Goal: Information Seeking & Learning: Learn about a topic

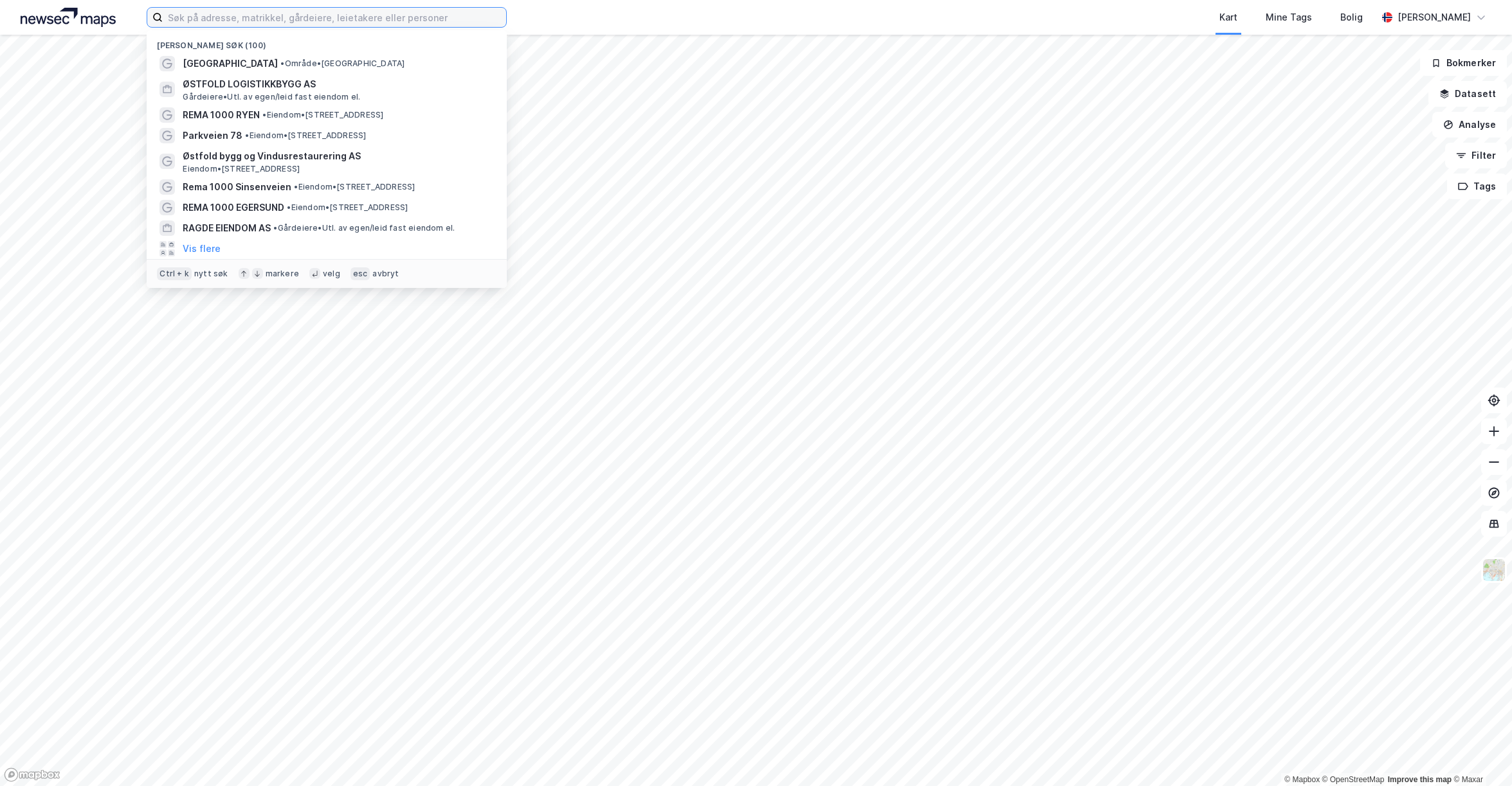
click at [437, 21] on input at bounding box center [334, 17] width 343 height 19
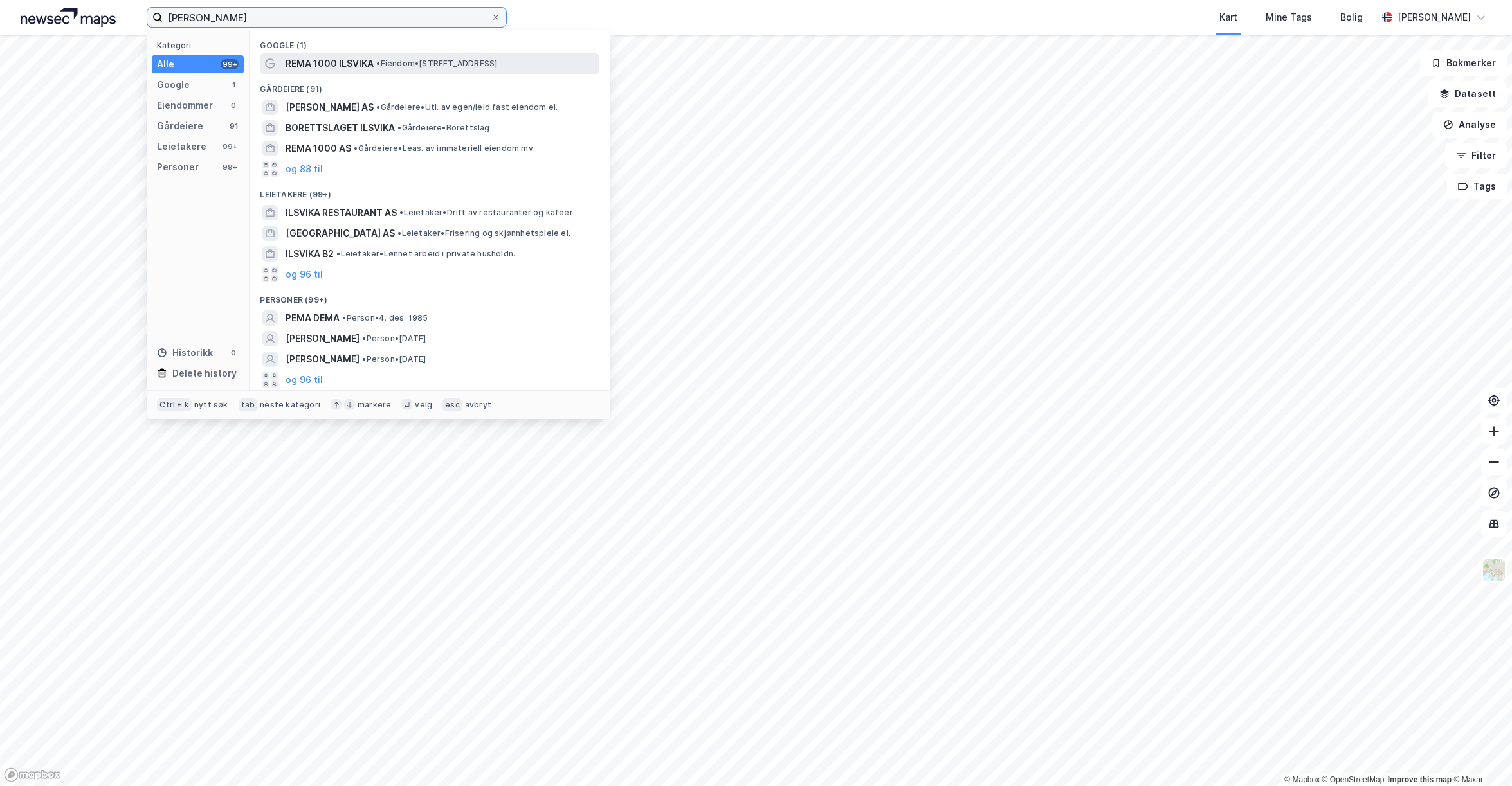
type input "[PERSON_NAME]"
click at [379, 63] on span "•" at bounding box center [378, 63] width 3 height 9
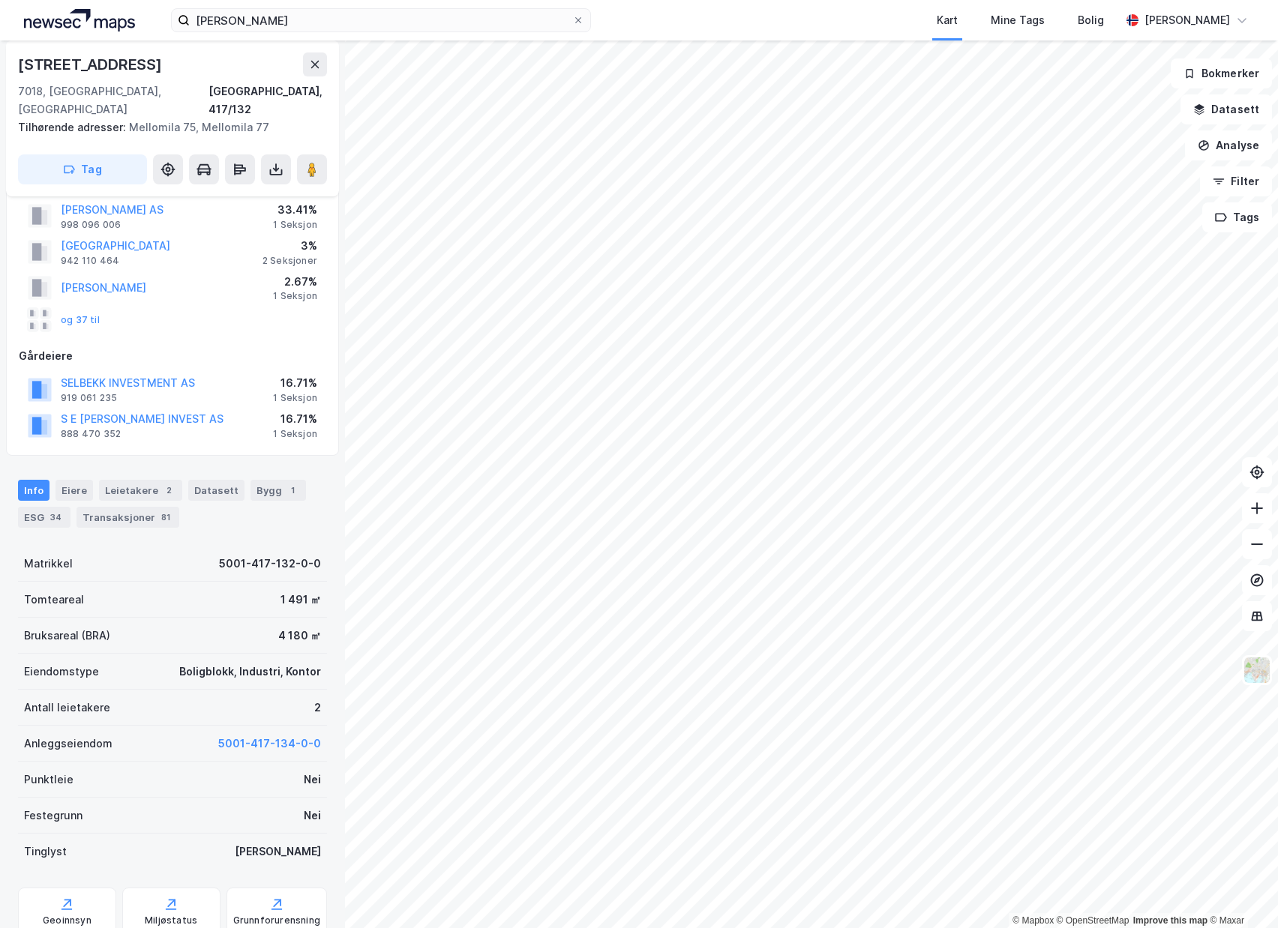
scroll to position [54, 0]
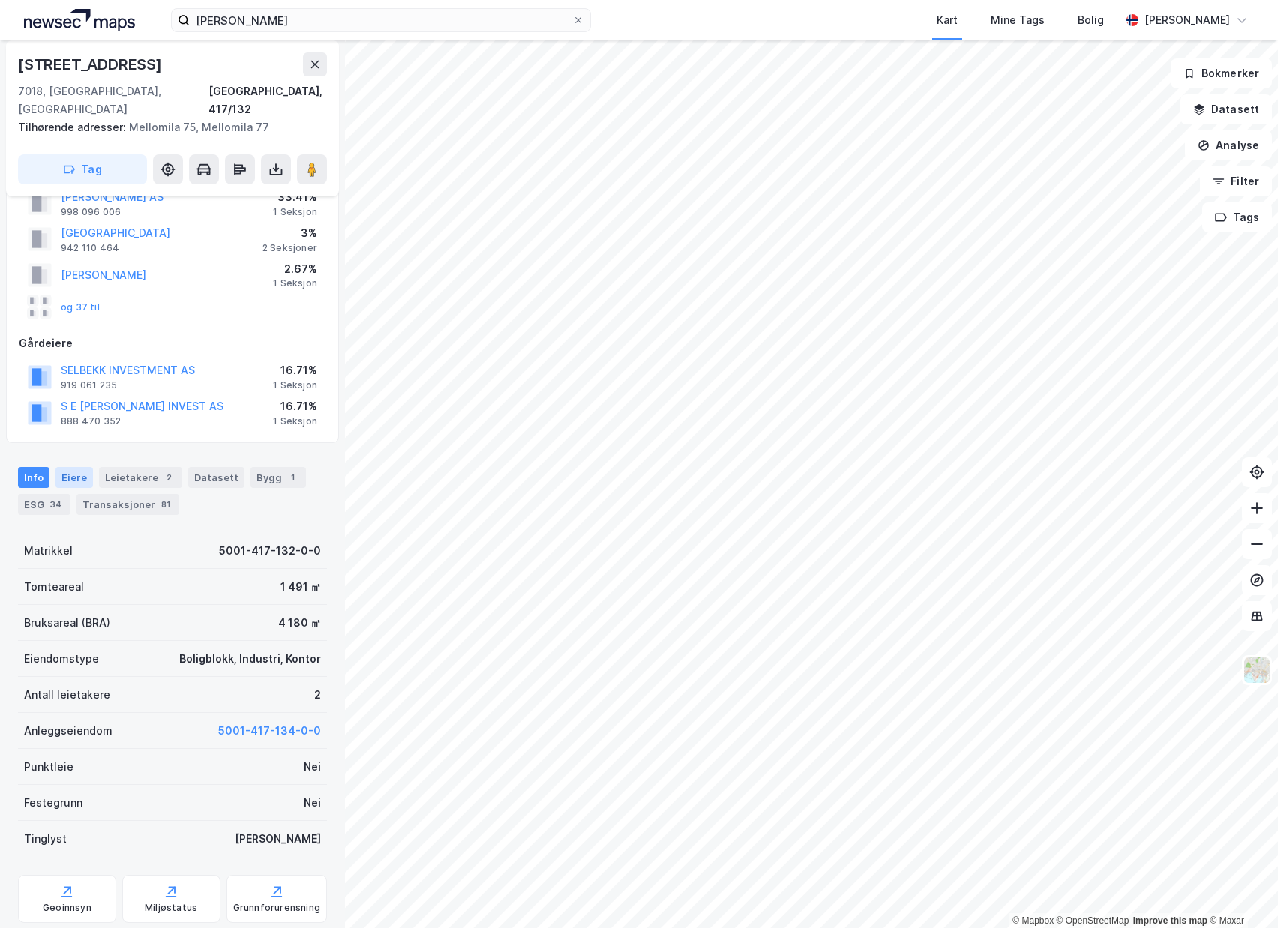
click at [84, 467] on div "Eiere" at bounding box center [73, 477] width 37 height 21
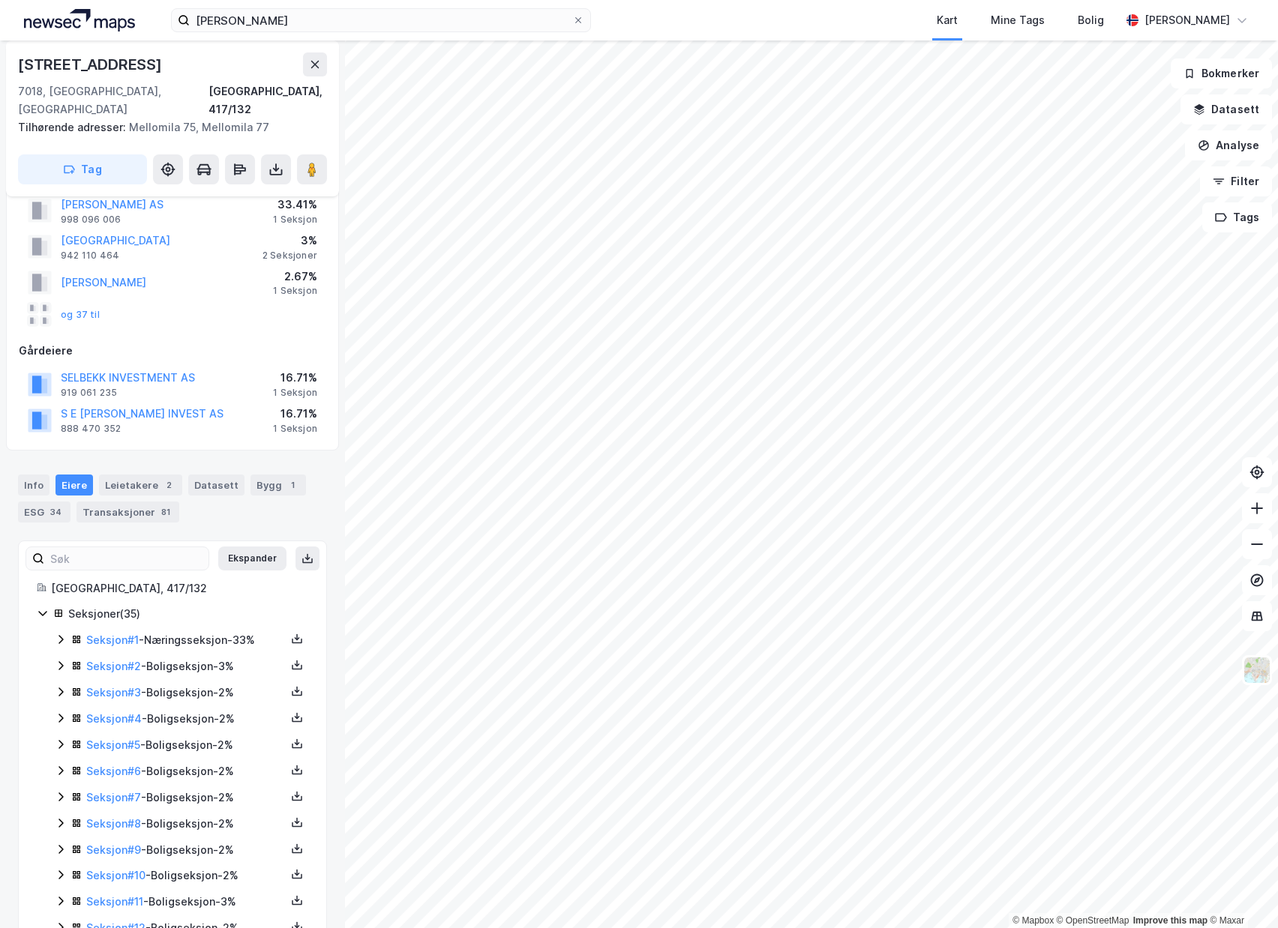
scroll to position [108, 0]
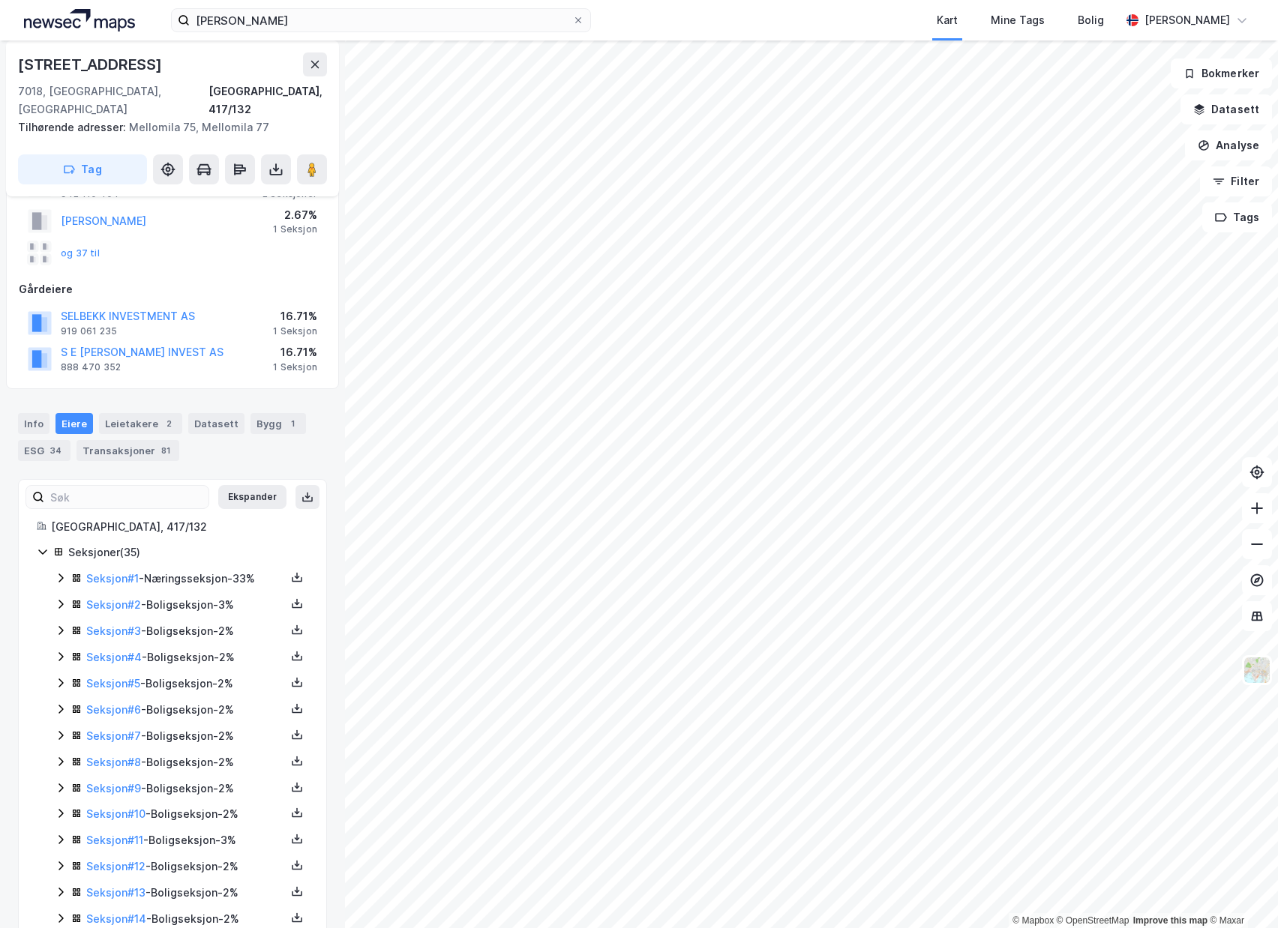
click at [61, 574] on icon at bounding box center [60, 578] width 4 height 9
click at [292, 571] on icon at bounding box center [297, 577] width 12 height 12
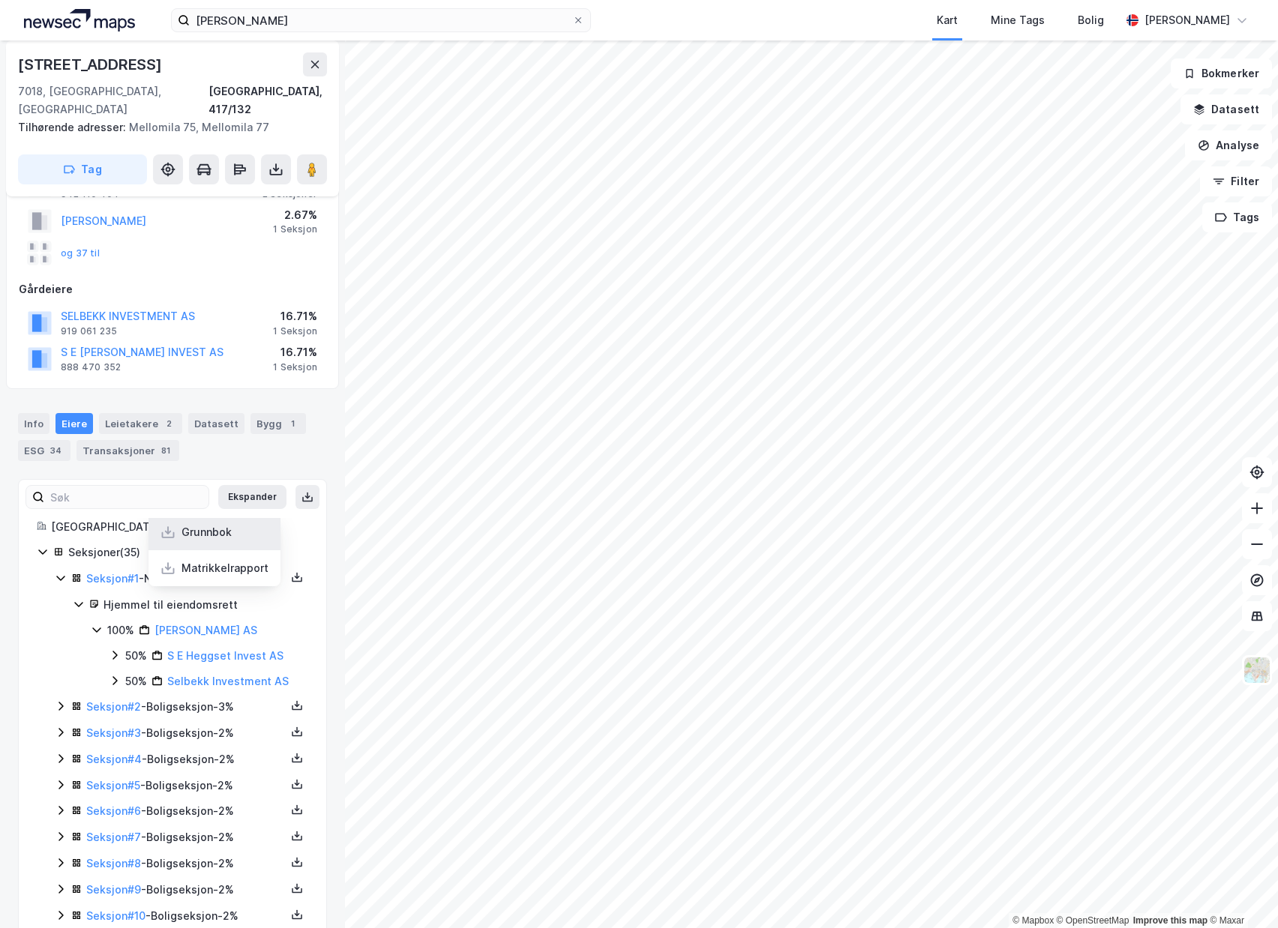
click at [247, 521] on div "Grunnbok" at bounding box center [214, 532] width 132 height 36
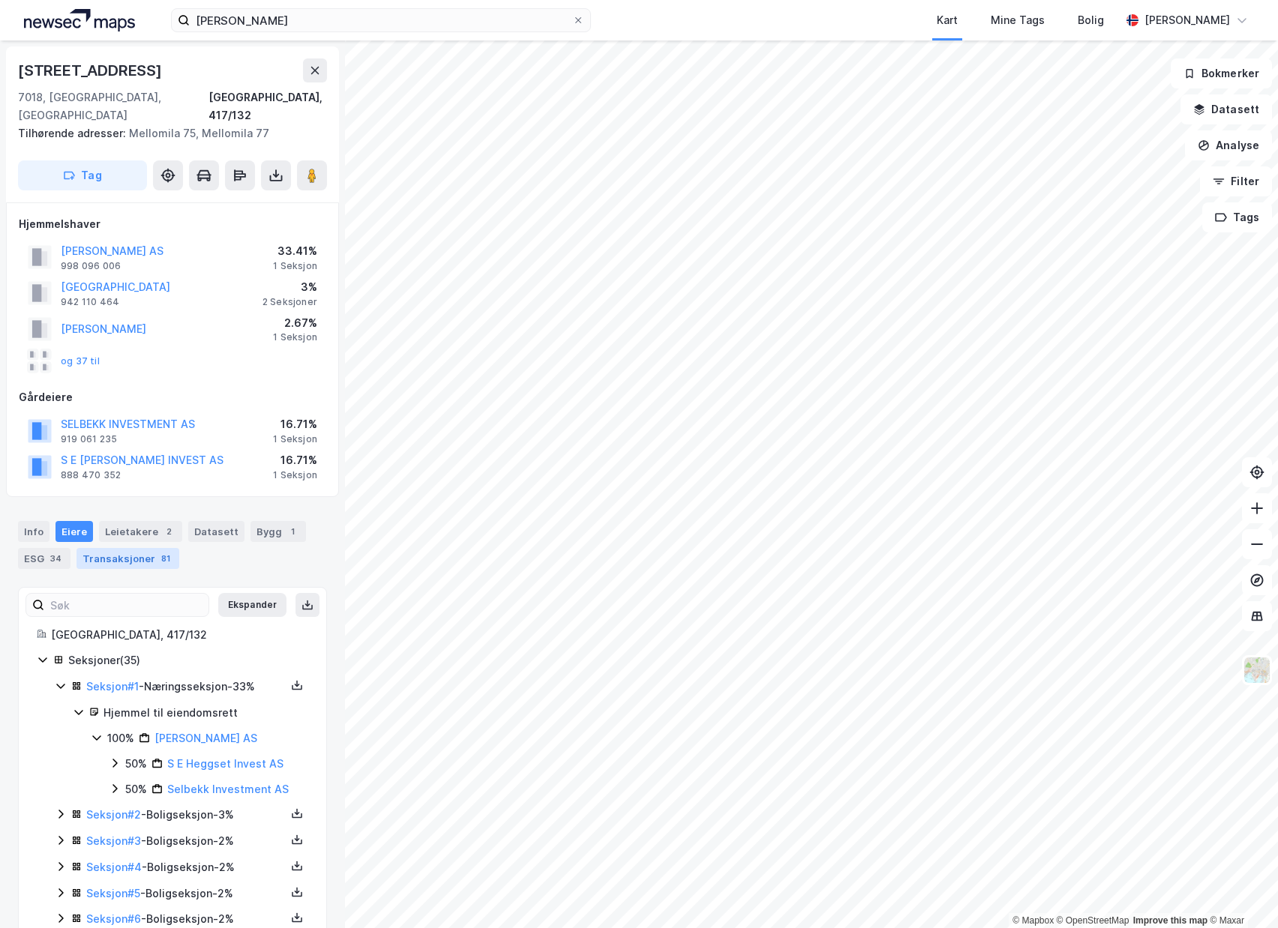
click at [150, 550] on div "Transaksjoner 81" at bounding box center [127, 558] width 103 height 21
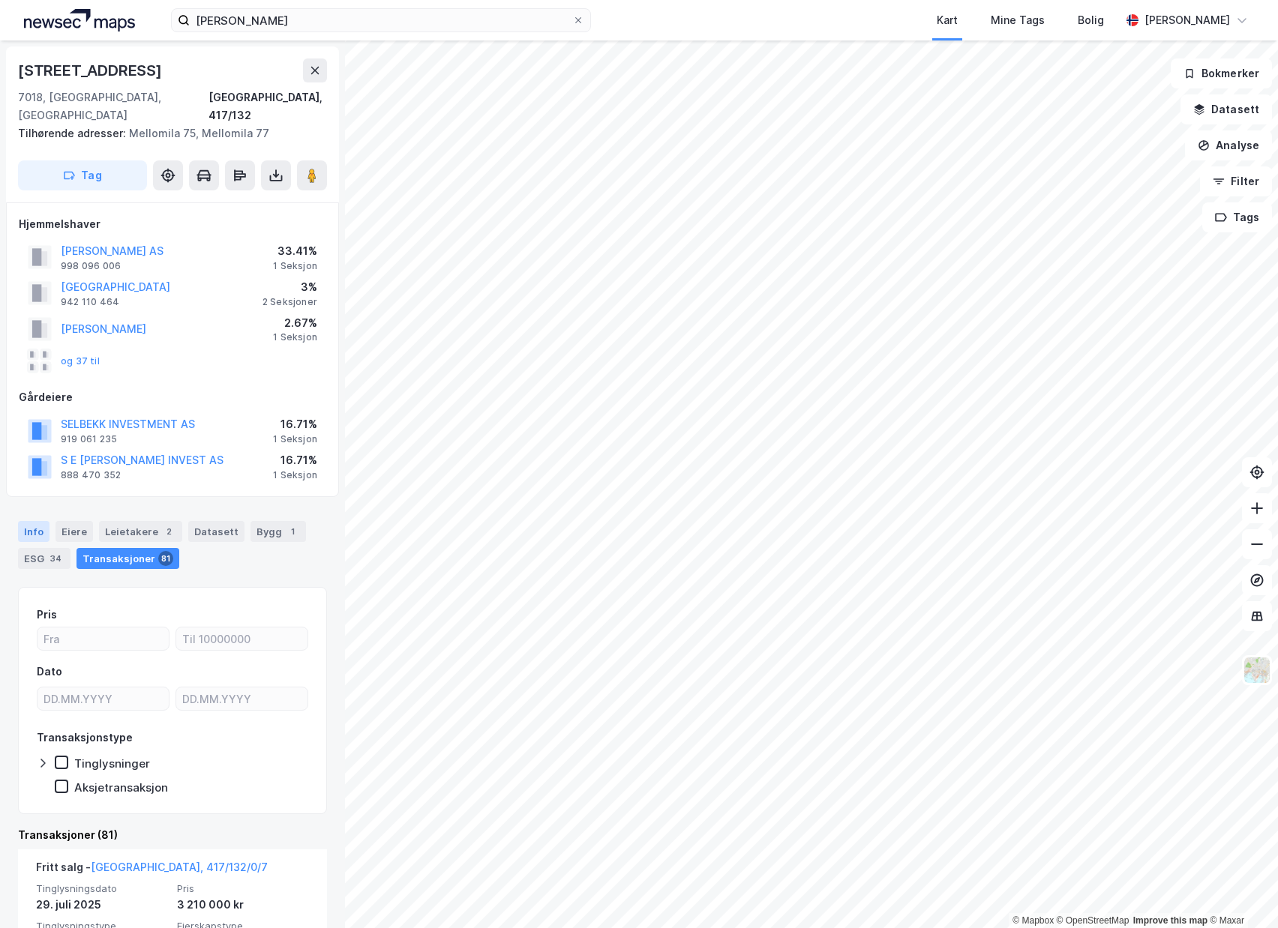
click at [40, 521] on div "Info" at bounding box center [33, 531] width 31 height 21
